Goal: Task Accomplishment & Management: Manage account settings

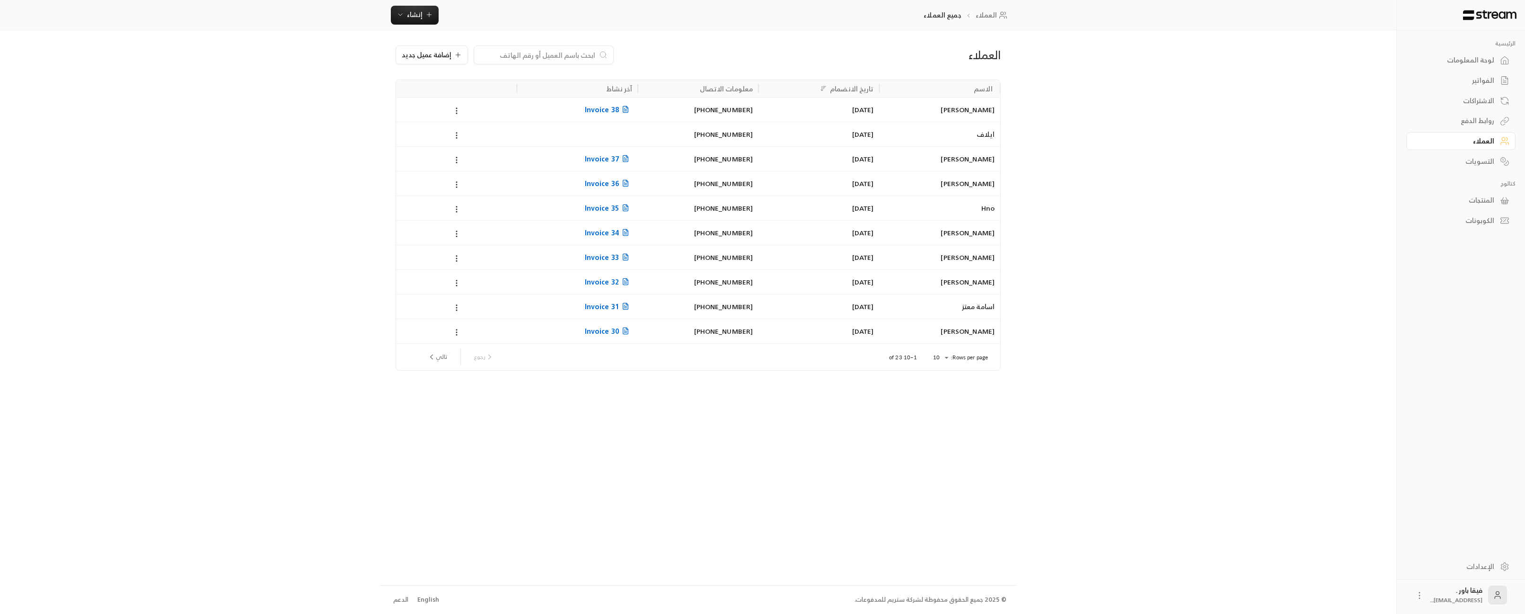
click at [1487, 100] on div "الاشتراكات" at bounding box center [1456, 100] width 76 height 9
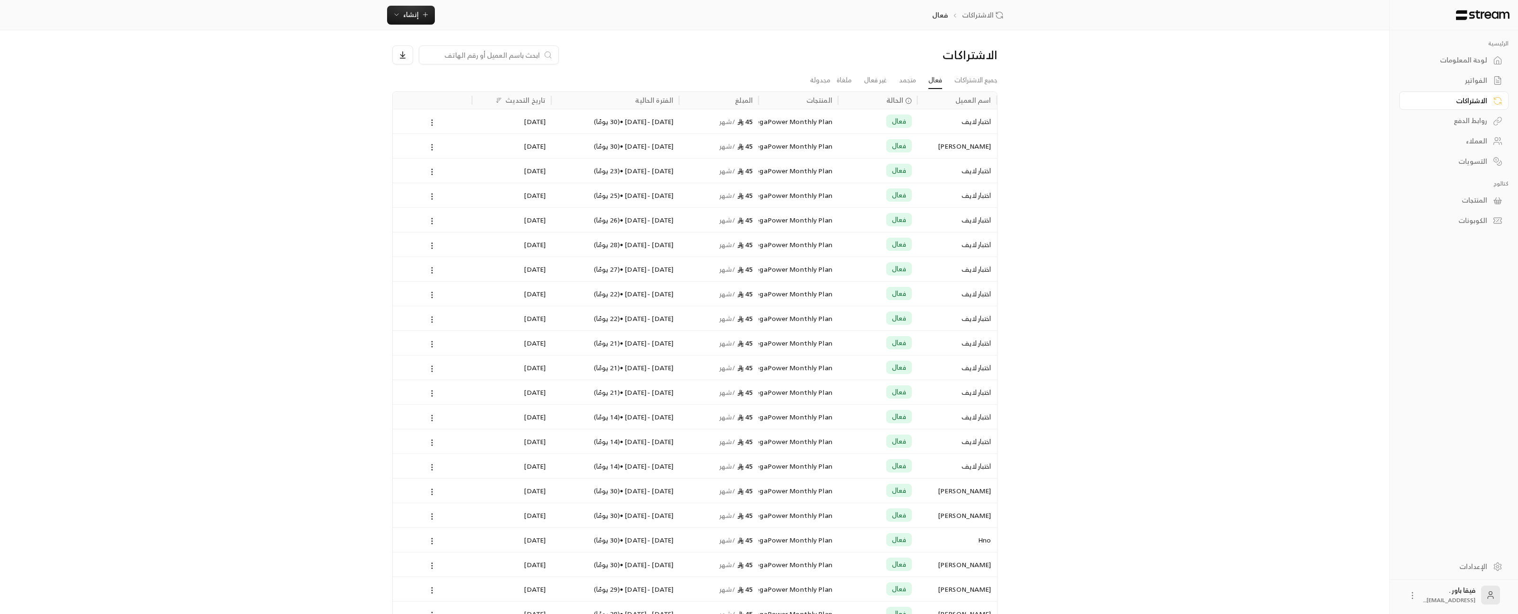
click at [646, 100] on div "الفترة الحالية" at bounding box center [654, 100] width 38 height 12
click at [1468, 140] on div "العملاء" at bounding box center [1449, 140] width 76 height 9
